Goal: Communication & Community: Answer question/provide support

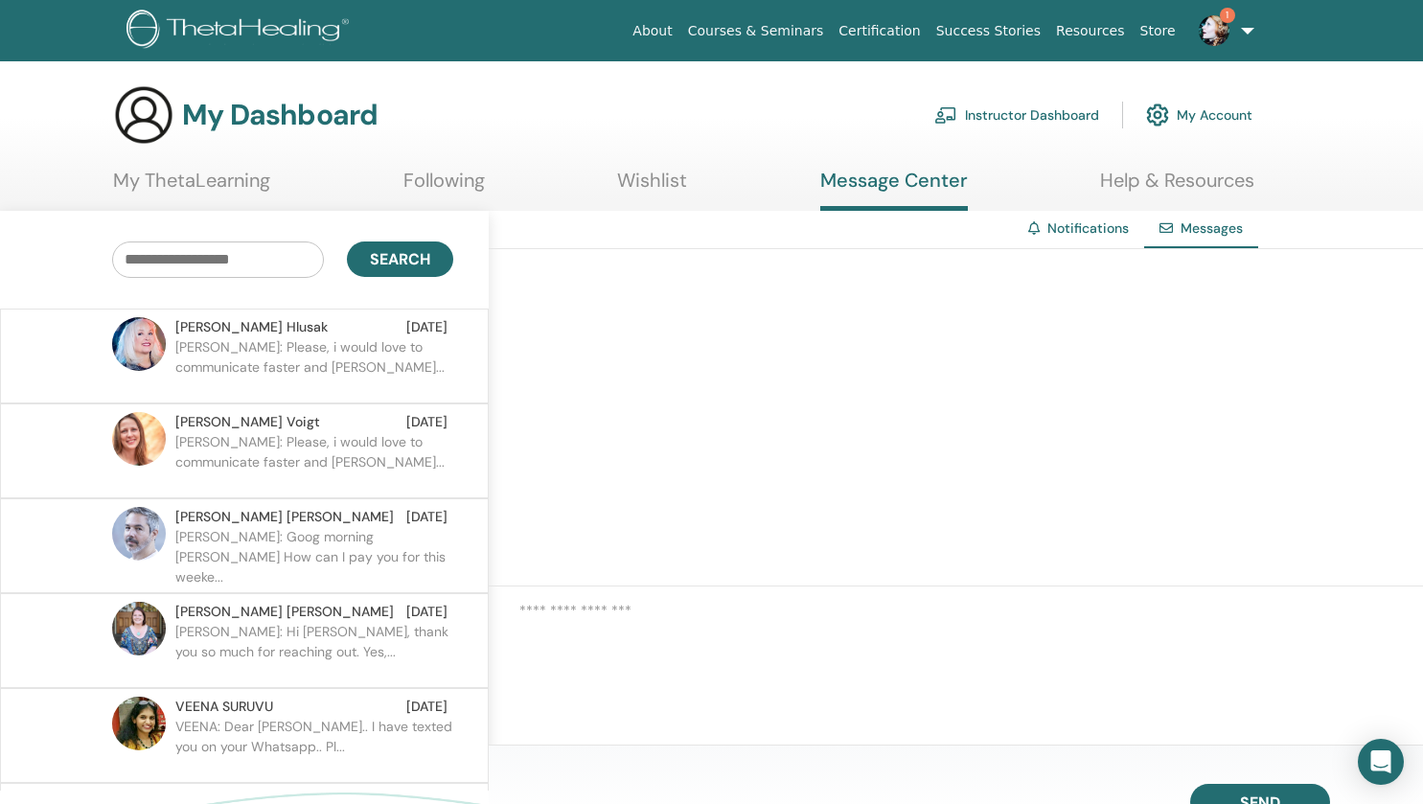
click at [290, 566] on p "[PERSON_NAME]: Goog morning [PERSON_NAME] How can I pay you for this weeke..." at bounding box center [314, 555] width 278 height 57
